Goal: Transaction & Acquisition: Purchase product/service

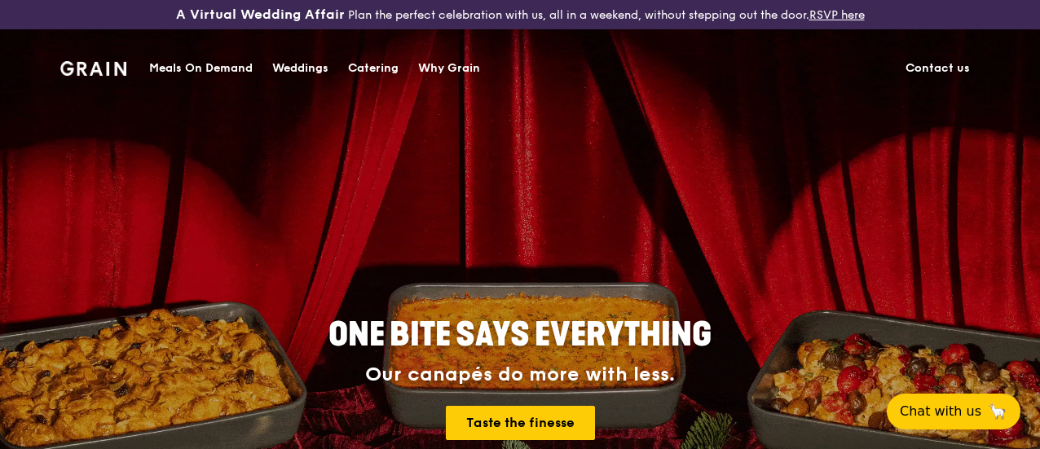
click at [375, 71] on div "Catering" at bounding box center [373, 68] width 51 height 49
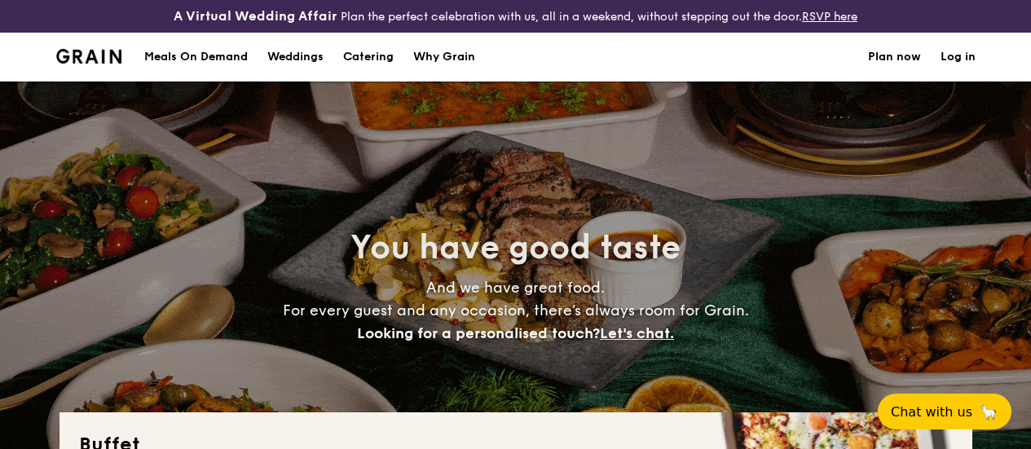
select select
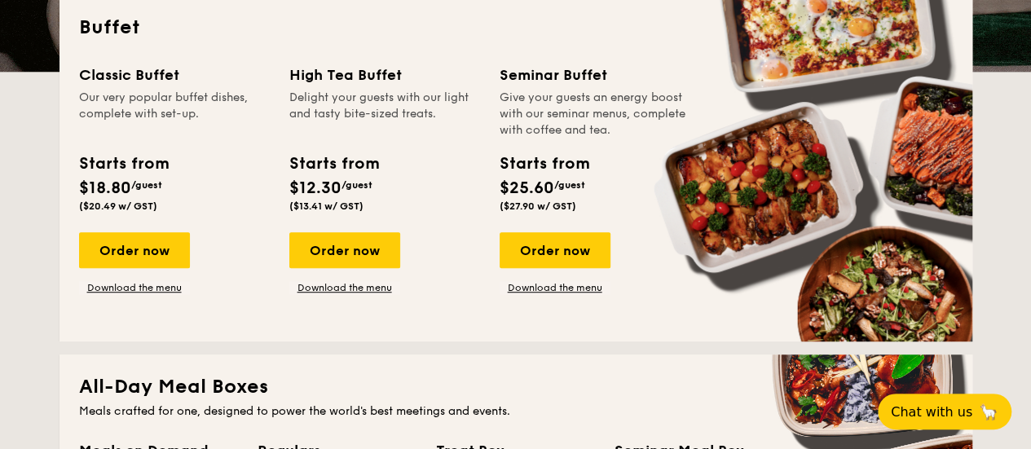
scroll to position [416, 0]
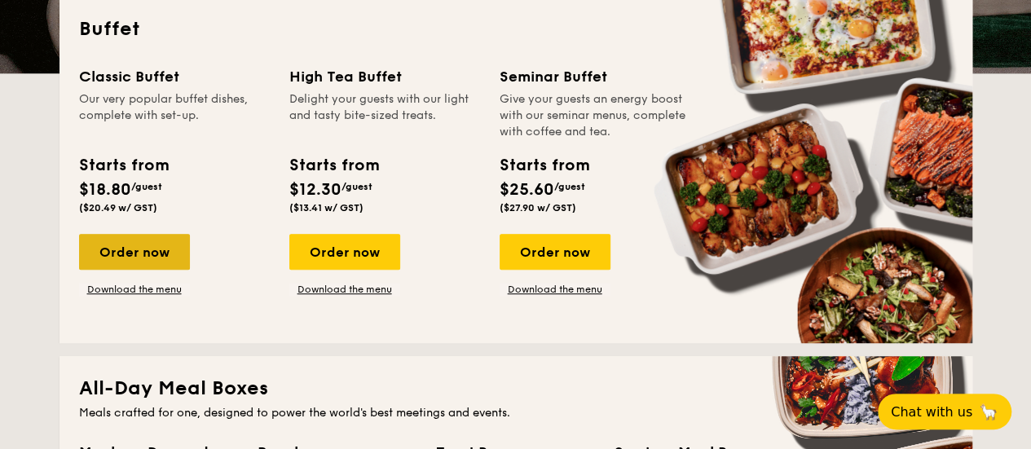
click at [125, 268] on div "Order now" at bounding box center [134, 252] width 111 height 36
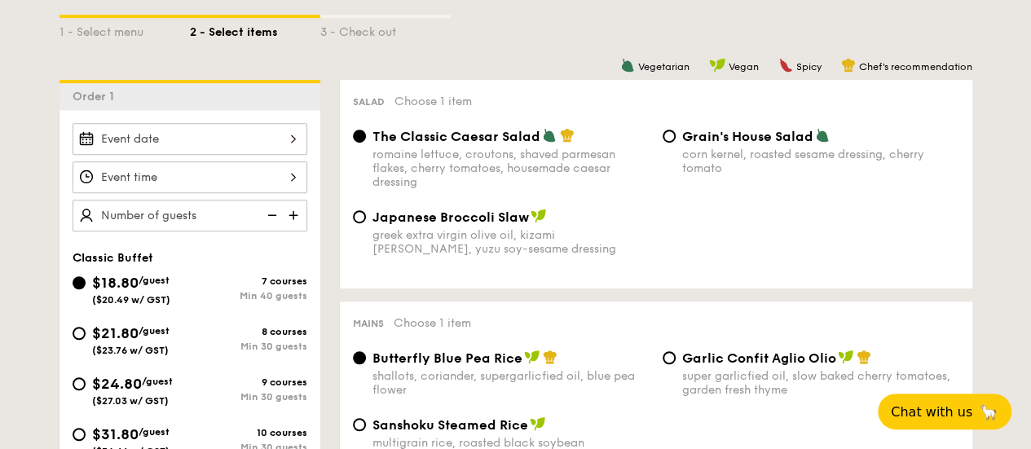
scroll to position [414, 0]
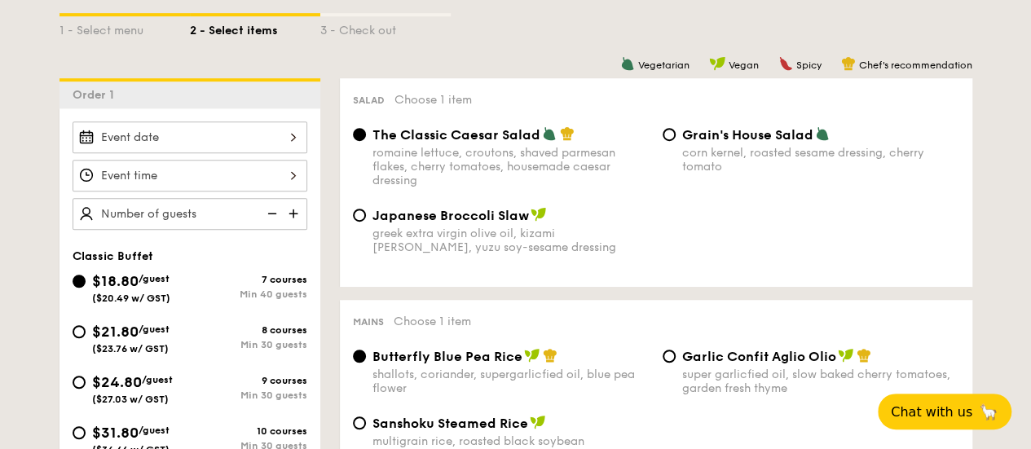
click at [798, 143] on span "Grain's House Salad" at bounding box center [747, 134] width 131 height 15
click at [675, 141] on input "Grain's House Salad corn kernel, roasted sesame dressing, cherry tomato" at bounding box center [668, 134] width 13 height 13
radio input "true"
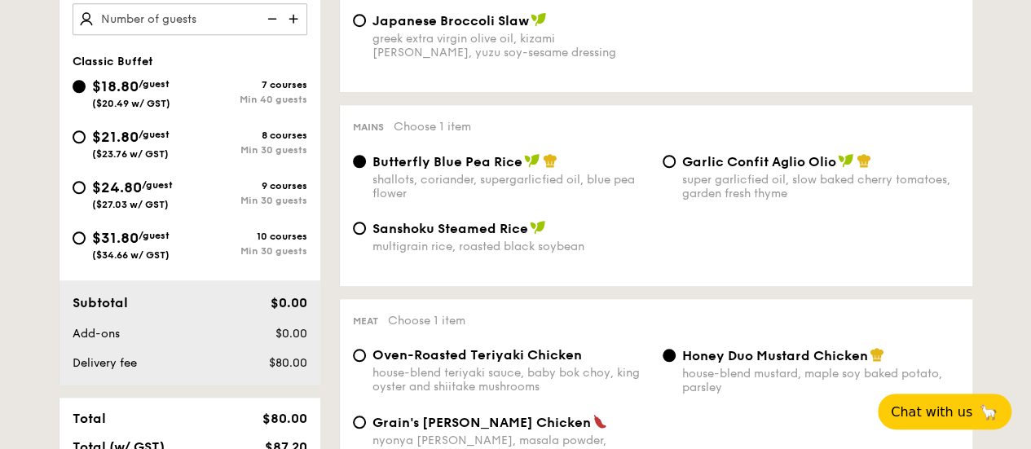
scroll to position [608, 0]
click at [716, 170] on span "Garlic Confit Aglio Olio" at bounding box center [759, 162] width 154 height 15
click at [675, 169] on input "Garlic Confit Aglio Olio super garlicfied oil, slow baked cherry tomatoes, gard…" at bounding box center [668, 162] width 13 height 13
radio input "true"
click at [468, 170] on span "Butterfly Blue Pea Rice" at bounding box center [447, 162] width 150 height 15
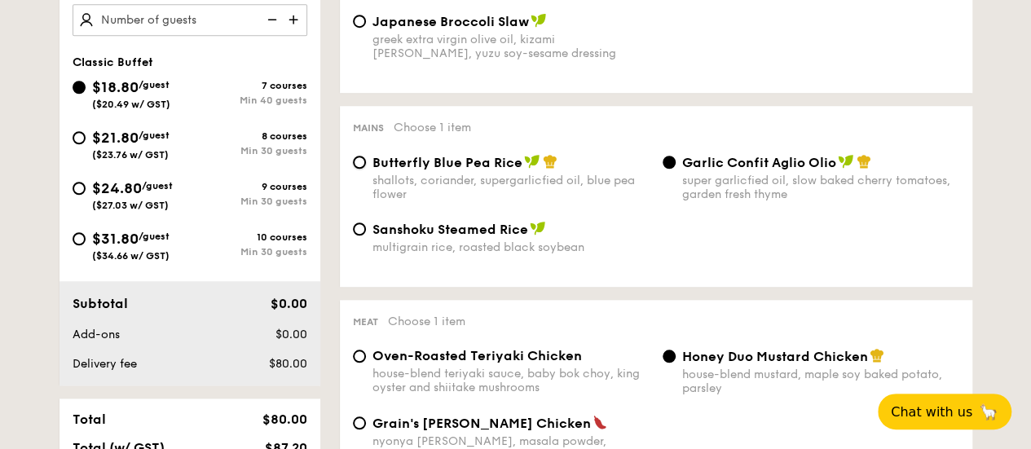
click at [366, 169] on input "Butterfly Blue Pea Rice shallots, coriander, supergarlicfied oil, blue pea flow…" at bounding box center [359, 162] width 13 height 13
radio input "true"
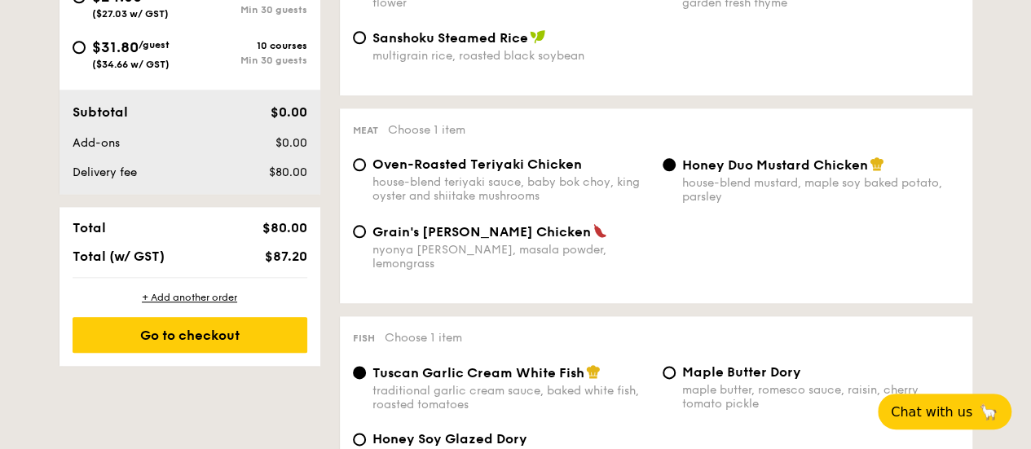
scroll to position [803, 0]
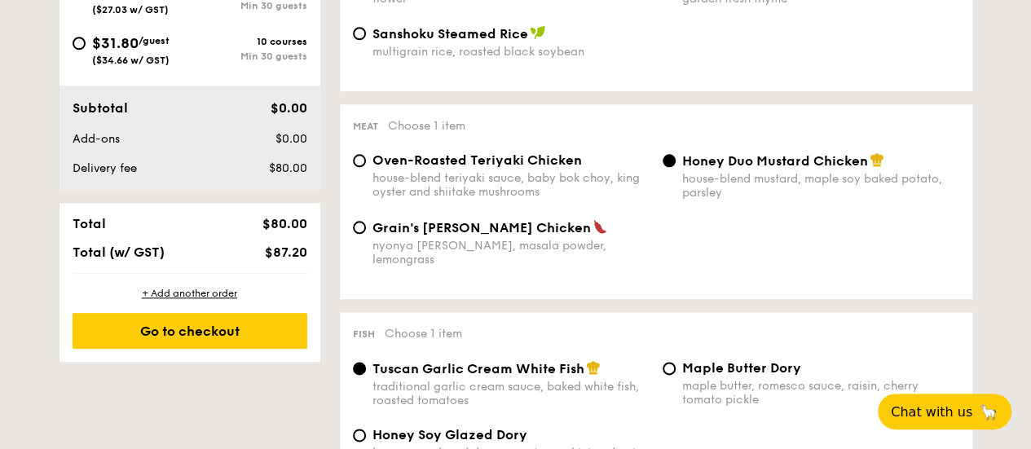
click at [494, 185] on div "Oven-Roasted Teriyaki Chicken house-blend teriyaki sauce, baby bok choy, king o…" at bounding box center [510, 175] width 277 height 46
click at [366, 167] on input "Oven-Roasted Teriyaki Chicken house-blend teriyaki sauce, baby bok choy, king o…" at bounding box center [359, 160] width 13 height 13
radio input "true"
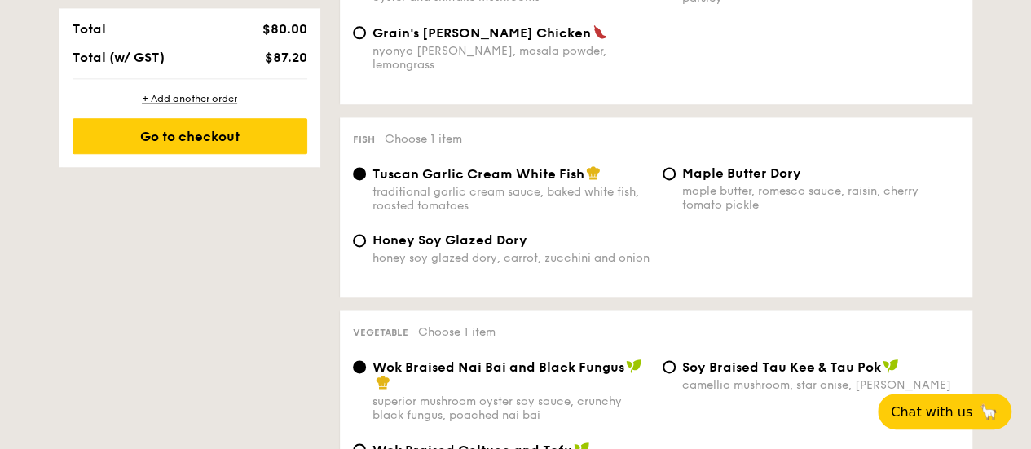
scroll to position [996, 0]
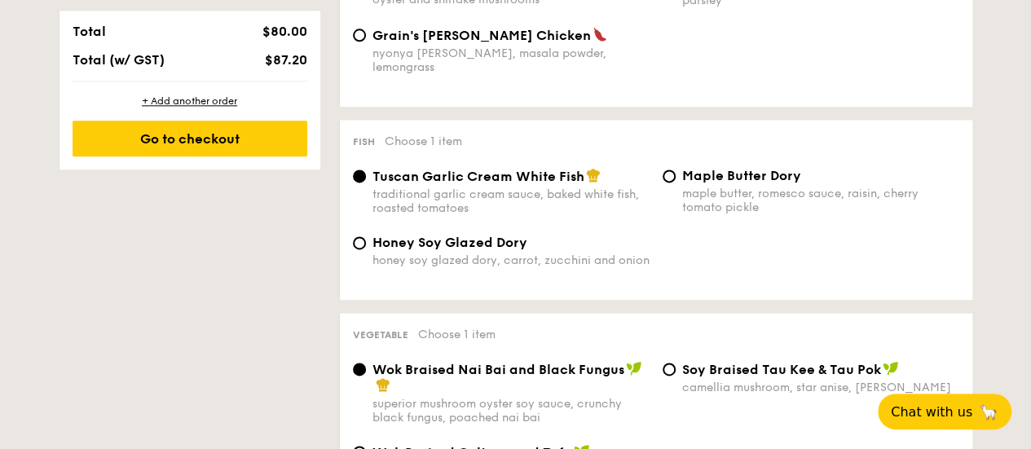
click at [451, 250] on span "Honey Soy Glazed Dory" at bounding box center [449, 242] width 155 height 15
click at [366, 249] on input "Honey Soy Glazed Dory honey soy glazed dory, carrot, zucchini and onion" at bounding box center [359, 242] width 13 height 13
radio input "true"
click at [473, 172] on div "Tuscan Garlic Cream White Fish" at bounding box center [510, 176] width 277 height 16
click at [366, 172] on input "Tuscan Garlic Cream White Fish traditional garlic cream sauce, baked white fish…" at bounding box center [359, 175] width 13 height 13
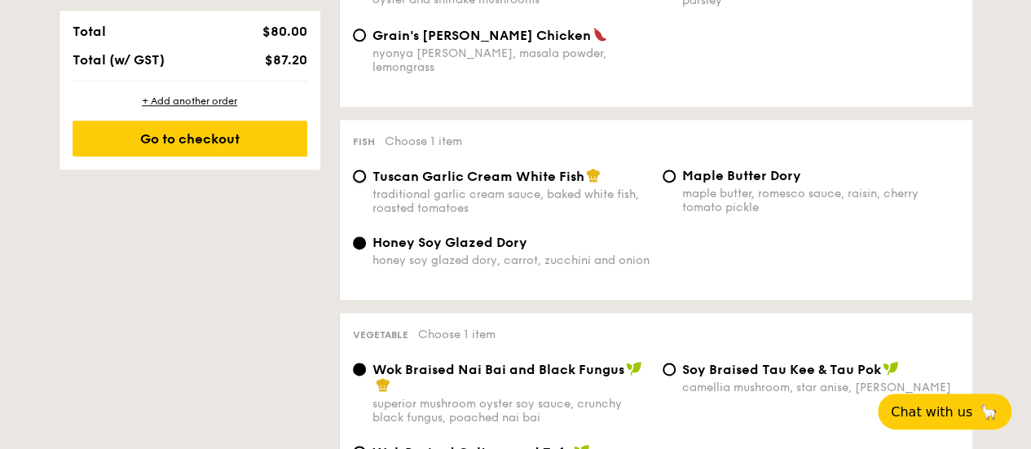
radio input "true"
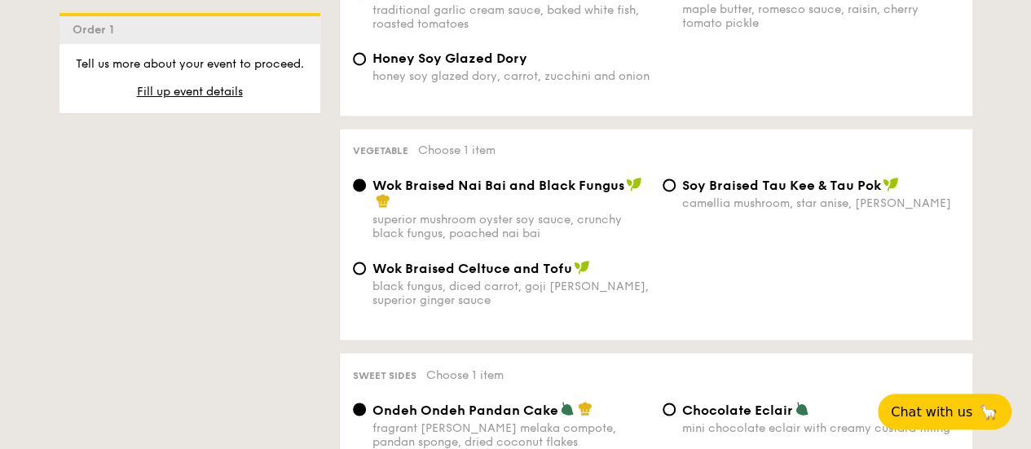
scroll to position [1182, 0]
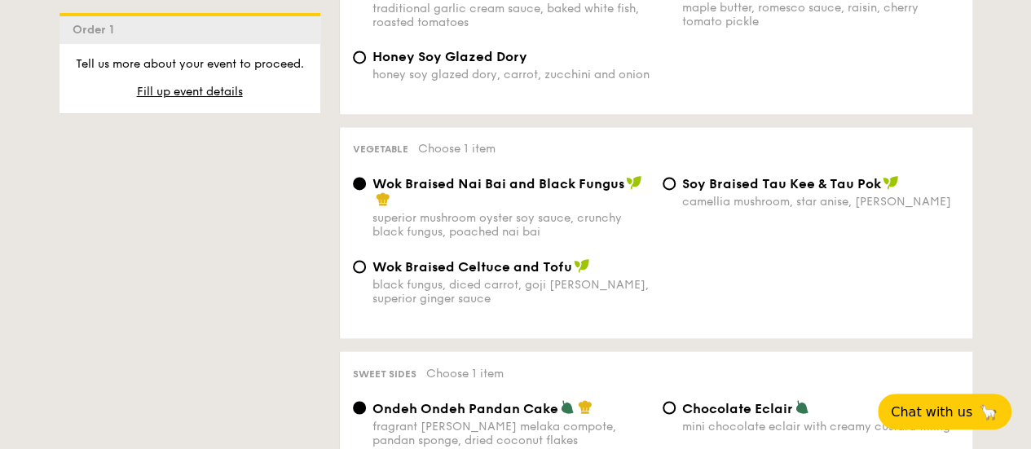
click at [702, 205] on div "camellia mushroom, star anise, [PERSON_NAME]" at bounding box center [820, 202] width 277 height 14
click at [675, 190] on input "⁠Soy Braised Tau Kee & Tau Pok camellia mushroom, star anise, goji [PERSON_NAME]" at bounding box center [668, 183] width 13 height 13
radio input "true"
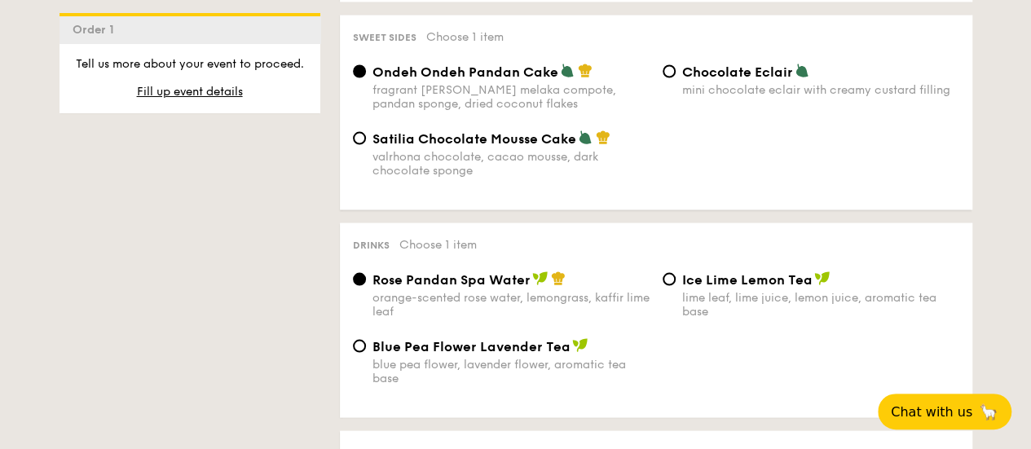
scroll to position [1520, 0]
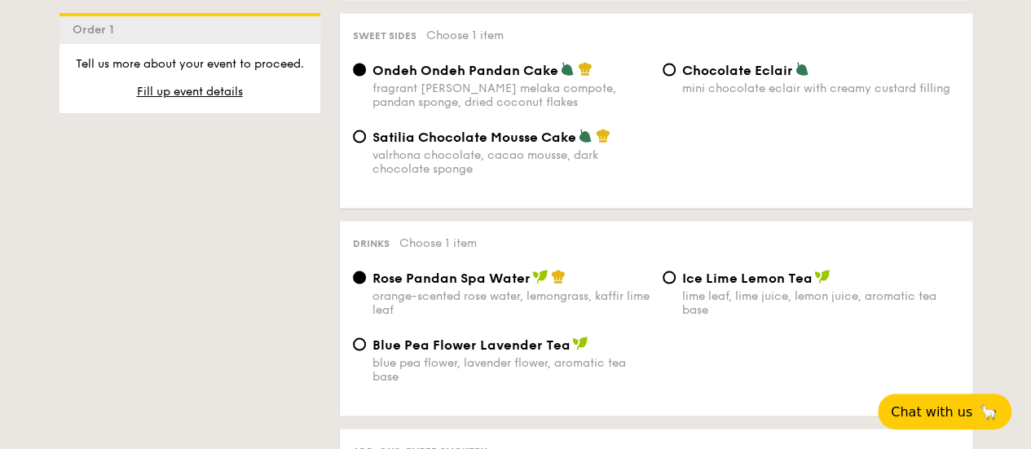
click at [678, 83] on div "Chocolate Eclair mini chocolate eclair with creamy custard filling" at bounding box center [811, 77] width 310 height 33
click at [675, 71] on div "Chocolate Eclair mini chocolate eclair with creamy custard filling" at bounding box center [811, 77] width 310 height 33
click at [668, 75] on input "Chocolate Eclair mini chocolate eclair with creamy custard filling" at bounding box center [668, 69] width 13 height 13
radio input "true"
click at [476, 144] on span "Satilia Chocolate Mousse Cake" at bounding box center [474, 136] width 204 height 15
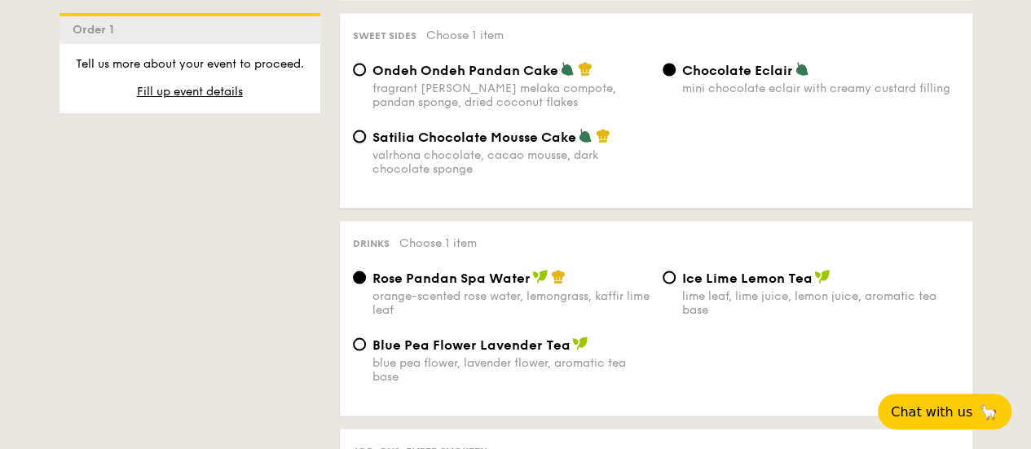
click at [366, 143] on input "Satilia Chocolate Mousse Cake valrhona chocolate, cacao mousse, dark chocolate …" at bounding box center [359, 136] width 13 height 13
radio input "true"
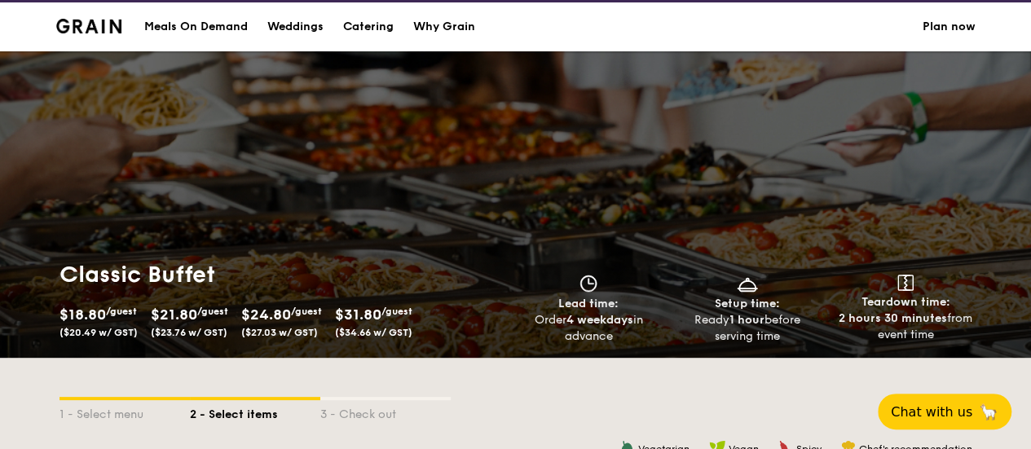
scroll to position [0, 0]
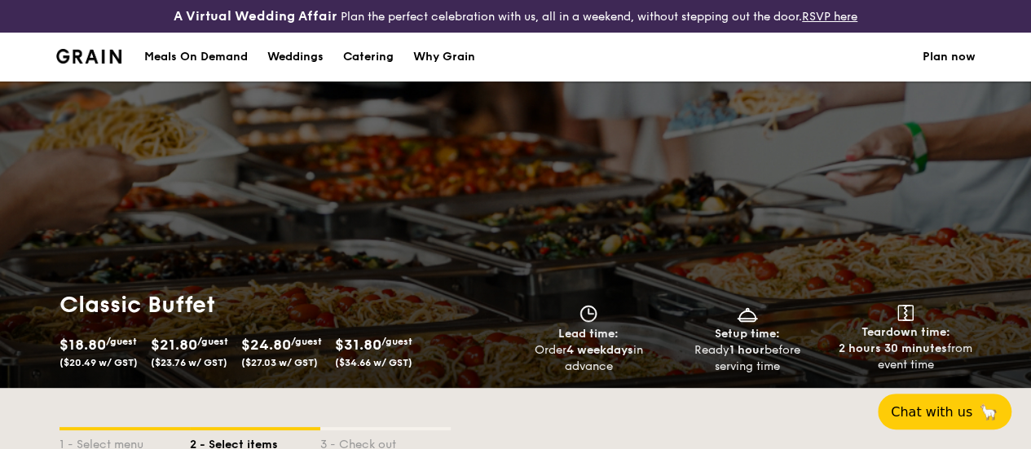
select select
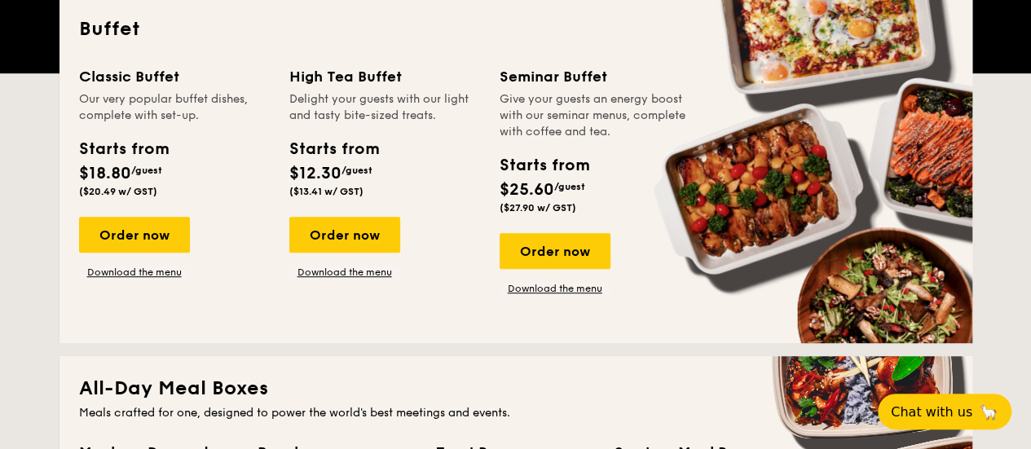
scroll to position [462, 0]
